Goal: Information Seeking & Learning: Find specific fact

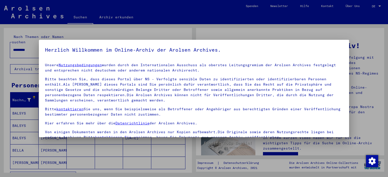
scroll to position [43, 0]
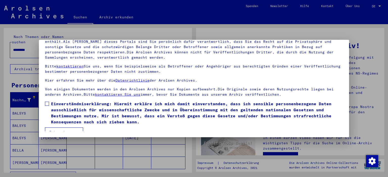
click at [374, 32] on div at bounding box center [194, 88] width 388 height 177
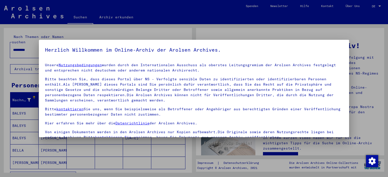
click at [372, 35] on div at bounding box center [194, 88] width 388 height 177
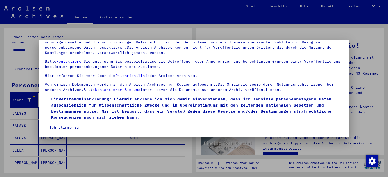
scroll to position [6, 0]
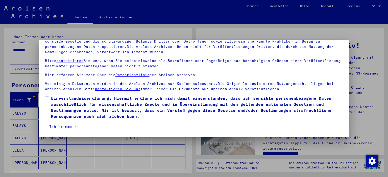
click at [59, 126] on button "Ich stimme zu" at bounding box center [64, 127] width 38 height 10
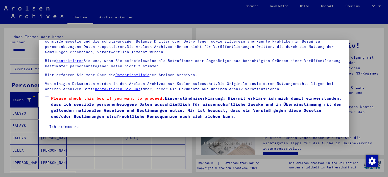
scroll to position [6, 0]
click at [47, 97] on span at bounding box center [47, 98] width 4 height 4
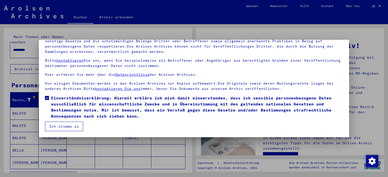
click at [52, 128] on button "Ich stimme zu" at bounding box center [64, 127] width 38 height 10
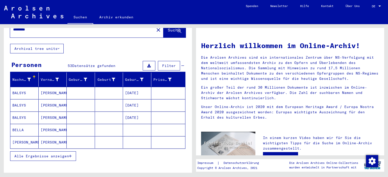
scroll to position [24, 0]
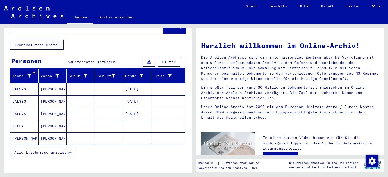
click at [52, 150] on span "Alle Ergebnisse anzeigen" at bounding box center [41, 152] width 54 height 5
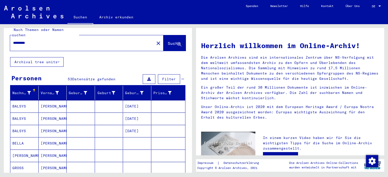
scroll to position [0, 0]
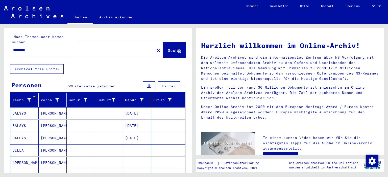
click at [24, 47] on input "*********" at bounding box center [80, 49] width 135 height 5
click at [177, 49] on icon at bounding box center [179, 51] width 4 height 4
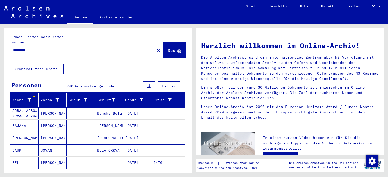
click at [23, 44] on div "*********" at bounding box center [79, 49] width 138 height 11
click at [177, 49] on icon at bounding box center [179, 51] width 4 height 4
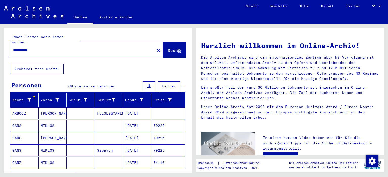
click at [18, 157] on mat-cell "GANZ" at bounding box center [24, 163] width 28 height 12
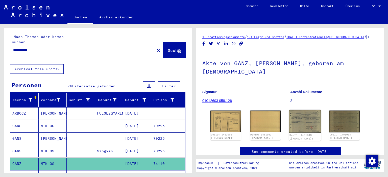
click at [307, 116] on img at bounding box center [304, 121] width 32 height 23
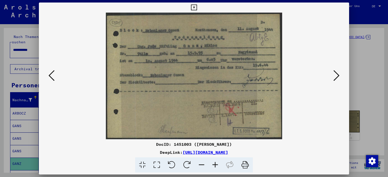
click at [336, 75] on icon at bounding box center [336, 76] width 6 height 12
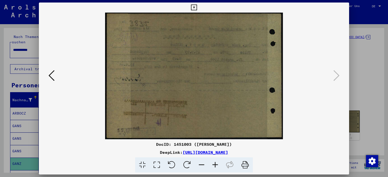
click at [51, 74] on icon at bounding box center [51, 76] width 6 height 12
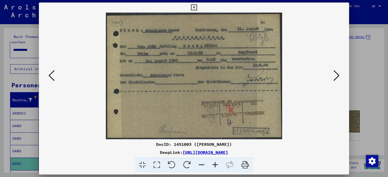
click at [51, 74] on icon at bounding box center [51, 76] width 6 height 12
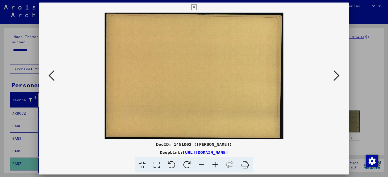
click at [51, 74] on icon at bounding box center [51, 76] width 6 height 12
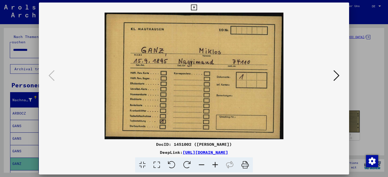
click at [244, 165] on icon at bounding box center [244, 165] width 15 height 15
click at [193, 7] on icon at bounding box center [194, 8] width 6 height 6
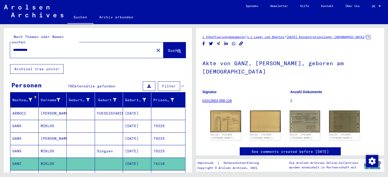
click at [24, 47] on input "**********" at bounding box center [82, 49] width 138 height 5
click at [177, 49] on icon at bounding box center [179, 51] width 4 height 4
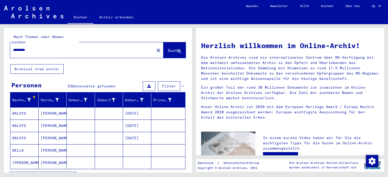
click at [24, 47] on input "*********" at bounding box center [80, 49] width 135 height 5
click at [177, 49] on icon at bounding box center [179, 51] width 4 height 4
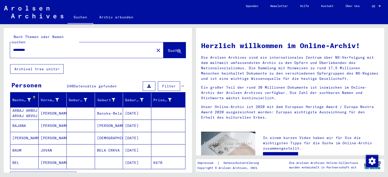
click at [24, 47] on input "*********" at bounding box center [80, 49] width 135 height 5
click at [177, 49] on icon at bounding box center [179, 51] width 4 height 4
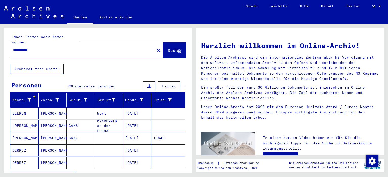
click at [44, 132] on mat-cell "[PERSON_NAME]" at bounding box center [53, 138] width 28 height 12
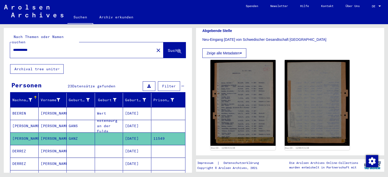
scroll to position [101, 0]
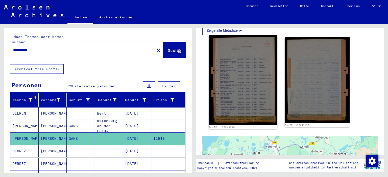
click at [250, 90] on img at bounding box center [243, 80] width 68 height 90
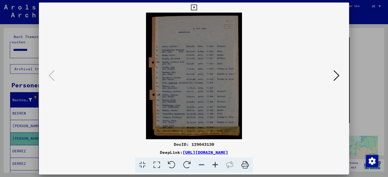
click at [213, 165] on icon at bounding box center [215, 165] width 14 height 15
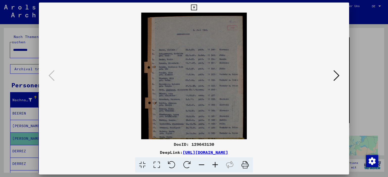
click at [213, 165] on icon at bounding box center [215, 165] width 14 height 15
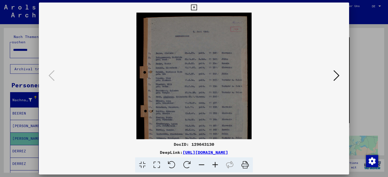
click at [213, 165] on icon at bounding box center [215, 165] width 14 height 15
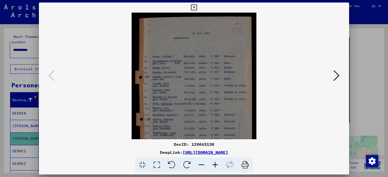
click at [213, 165] on icon at bounding box center [215, 165] width 14 height 15
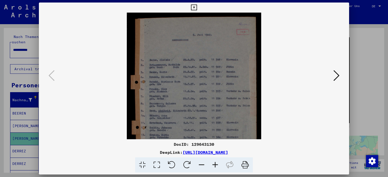
click at [213, 165] on icon at bounding box center [215, 165] width 14 height 15
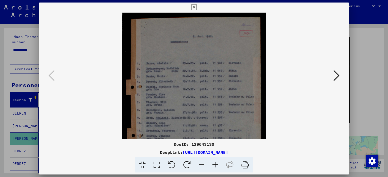
click at [213, 165] on icon at bounding box center [215, 165] width 14 height 15
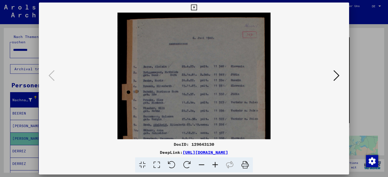
click at [194, 7] on icon at bounding box center [194, 8] width 6 height 6
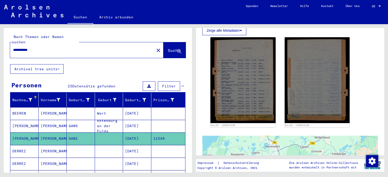
click at [24, 47] on input "**********" at bounding box center [82, 49] width 138 height 5
type input "**********"
click at [177, 49] on icon at bounding box center [179, 51] width 4 height 4
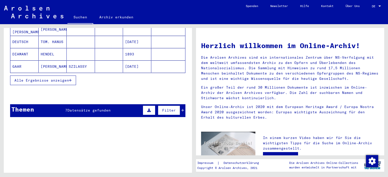
scroll to position [101, 0]
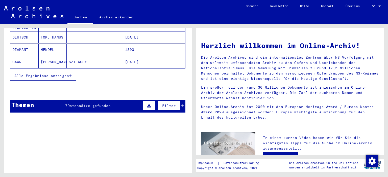
click at [53, 74] on span "Alle Ergebnisse anzeigen" at bounding box center [41, 76] width 54 height 5
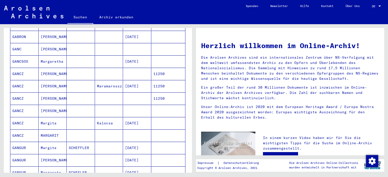
scroll to position [177, 0]
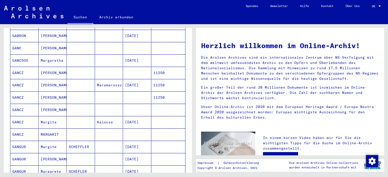
click at [18, 67] on mat-cell "GANCZ" at bounding box center [24, 73] width 28 height 12
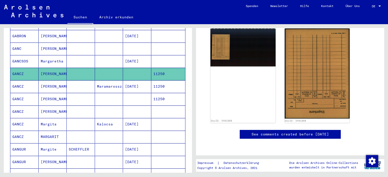
scroll to position [50, 0]
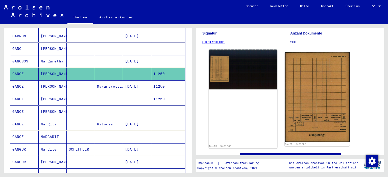
click at [216, 77] on img at bounding box center [243, 70] width 68 height 40
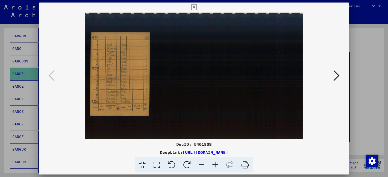
click at [216, 77] on img at bounding box center [194, 76] width 276 height 127
click at [213, 165] on icon at bounding box center [215, 165] width 14 height 15
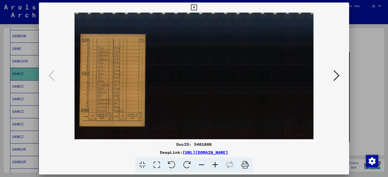
click at [213, 165] on icon at bounding box center [215, 165] width 14 height 15
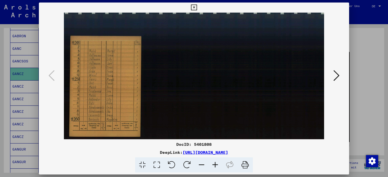
click at [171, 165] on icon at bounding box center [171, 165] width 15 height 15
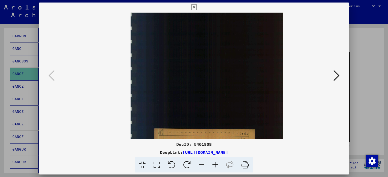
click at [171, 165] on icon at bounding box center [171, 165] width 15 height 15
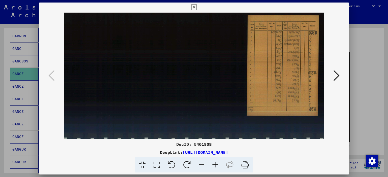
click at [171, 164] on icon at bounding box center [171, 165] width 15 height 15
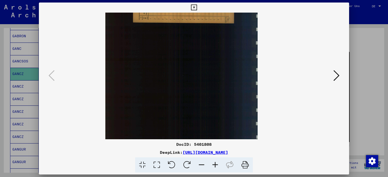
click at [184, 165] on icon at bounding box center [186, 165] width 15 height 15
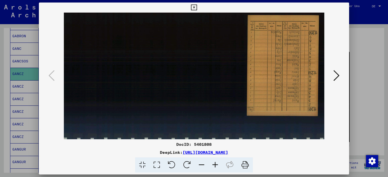
click at [184, 165] on icon at bounding box center [186, 165] width 15 height 15
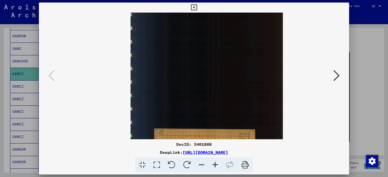
click at [184, 165] on icon at bounding box center [186, 165] width 15 height 15
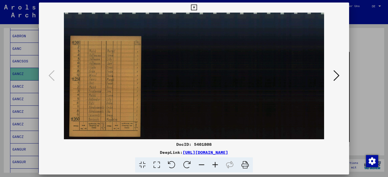
click at [192, 7] on icon at bounding box center [194, 8] width 6 height 6
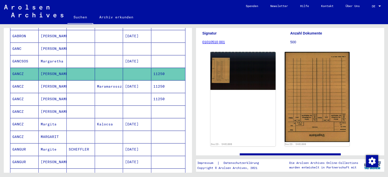
click at [18, 93] on mat-cell "GANCZ" at bounding box center [24, 99] width 28 height 12
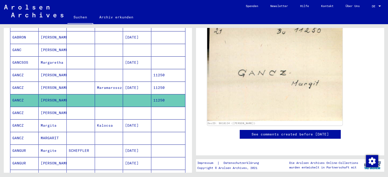
scroll to position [101, 0]
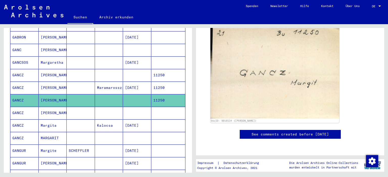
click at [19, 132] on mat-cell "GANCZ" at bounding box center [24, 138] width 28 height 12
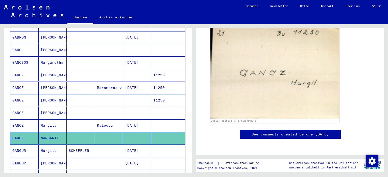
scroll to position [82, 0]
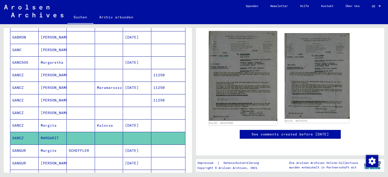
click at [253, 54] on img at bounding box center [243, 76] width 68 height 90
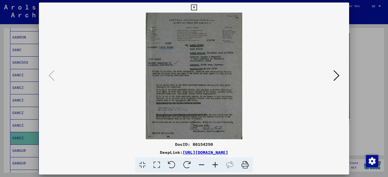
click at [214, 165] on icon at bounding box center [215, 165] width 14 height 15
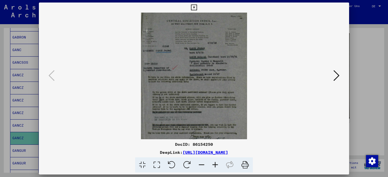
click at [214, 165] on icon at bounding box center [215, 165] width 14 height 15
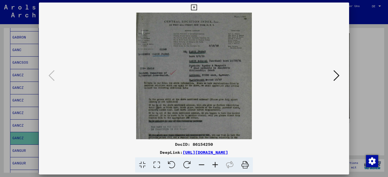
click at [214, 165] on icon at bounding box center [215, 165] width 14 height 15
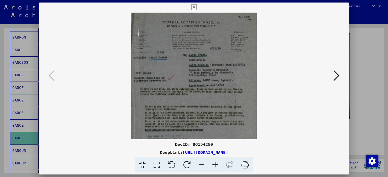
click at [193, 7] on icon at bounding box center [194, 8] width 6 height 6
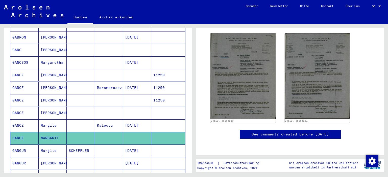
click at [18, 69] on mat-cell "GANCZ" at bounding box center [24, 75] width 28 height 12
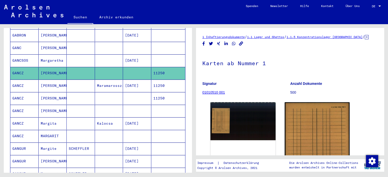
scroll to position [26, 0]
